Goal: Obtain resource: Download file/media

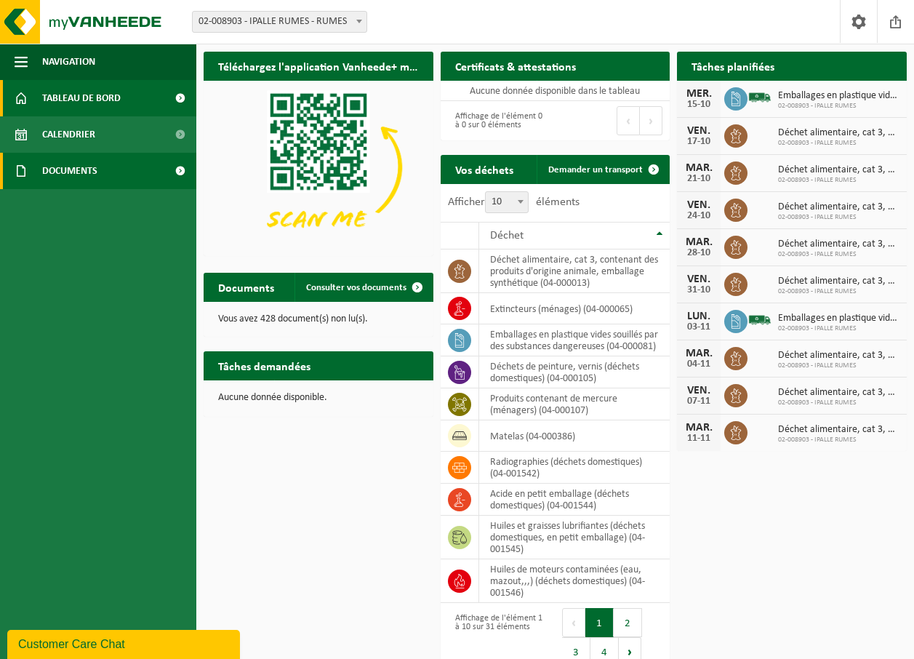
click at [55, 164] on span "Documents" at bounding box center [69, 171] width 55 height 36
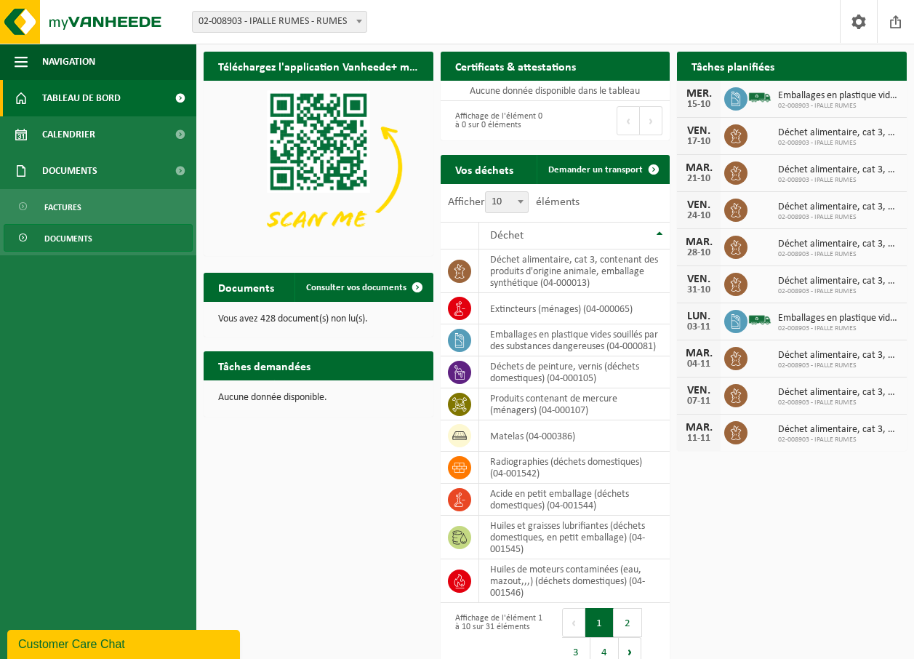
click at [79, 234] on span "Documents" at bounding box center [68, 239] width 48 height 28
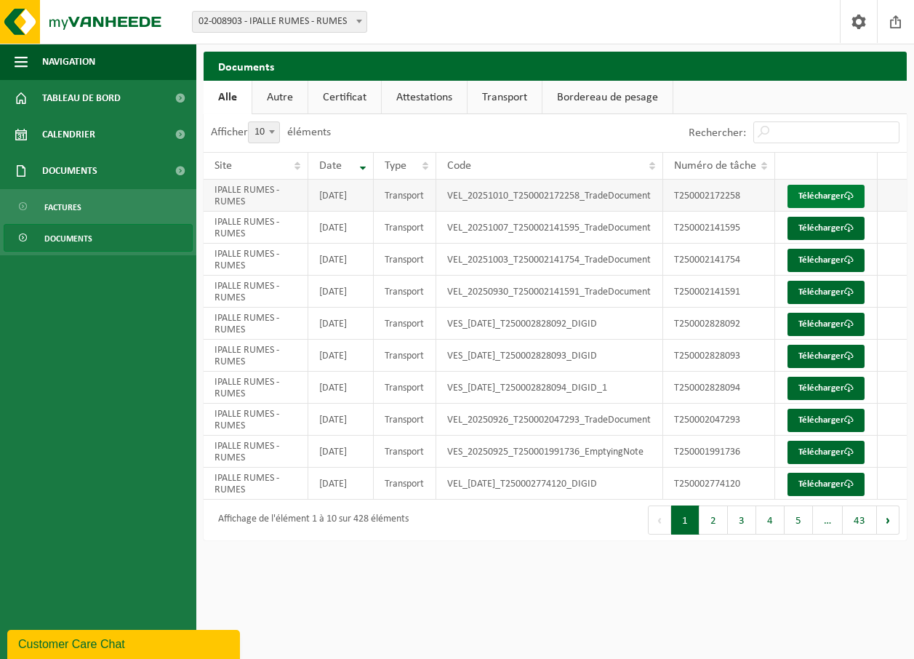
click at [815, 202] on link "Télécharger" at bounding box center [826, 196] width 77 height 23
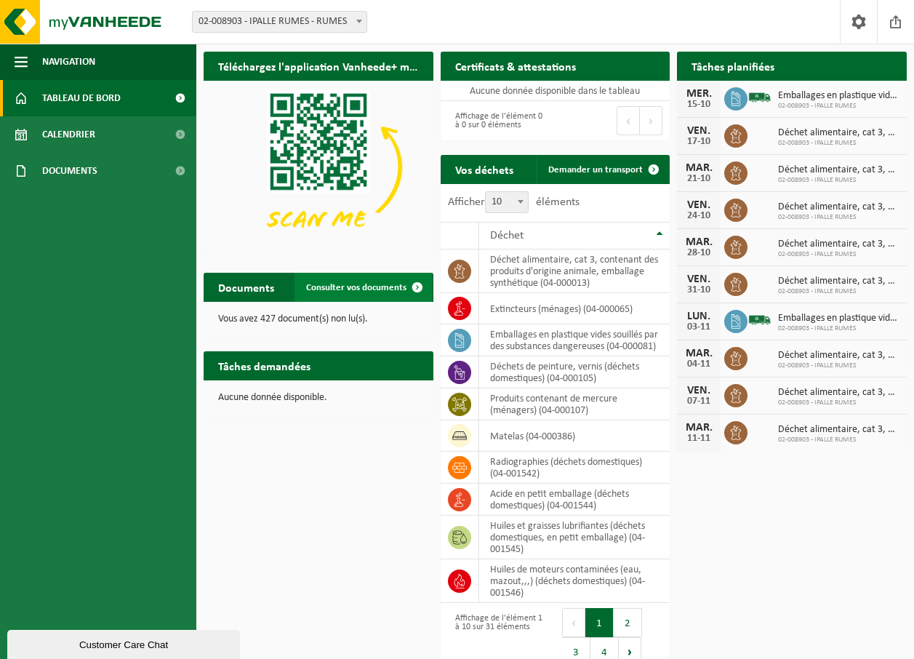
click at [351, 287] on span "Consulter vos documents" at bounding box center [356, 287] width 100 height 9
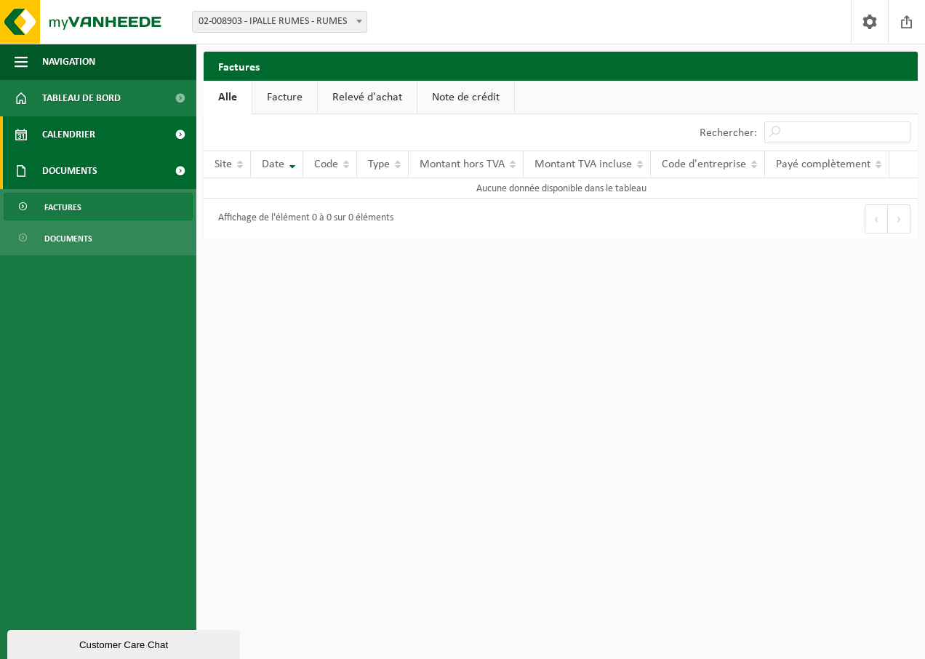
click at [66, 132] on span "Calendrier" at bounding box center [68, 134] width 53 height 36
